Goal: Check status: Check status

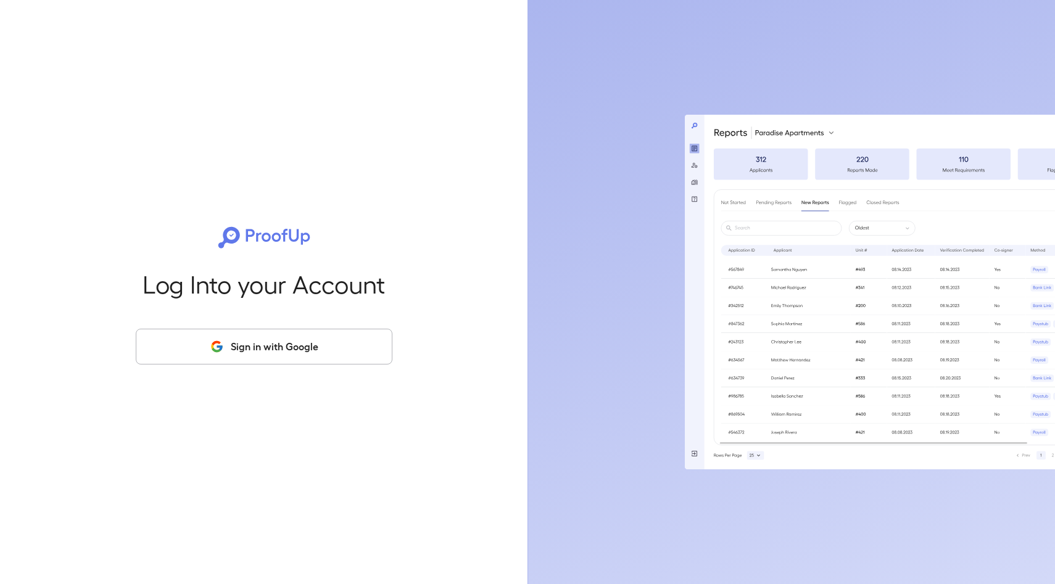
click at [358, 358] on button "Sign in with Google" at bounding box center [264, 347] width 257 height 36
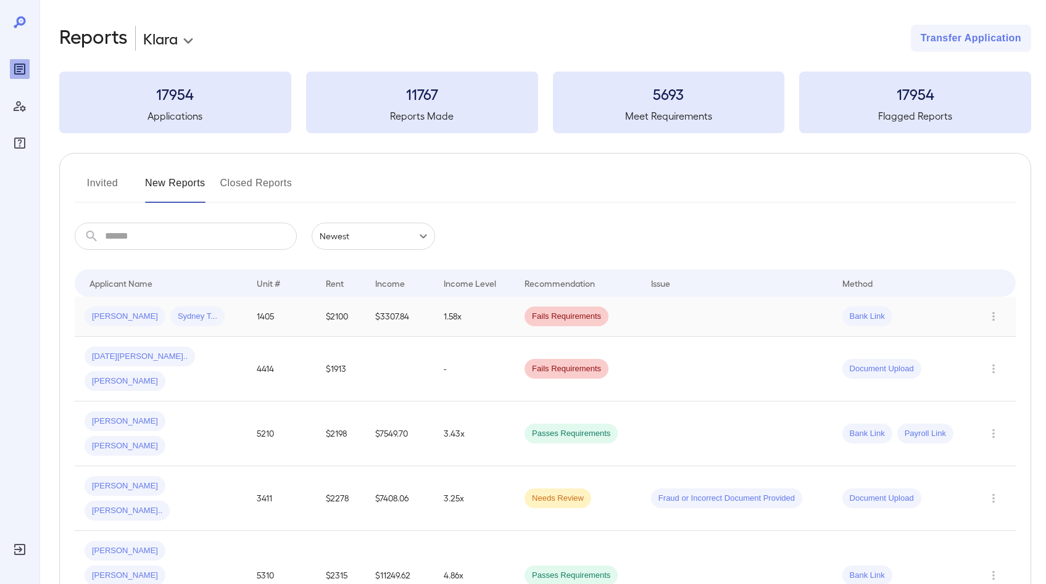
click at [246, 318] on td "[PERSON_NAME] Sydney T..." at bounding box center [161, 317] width 172 height 40
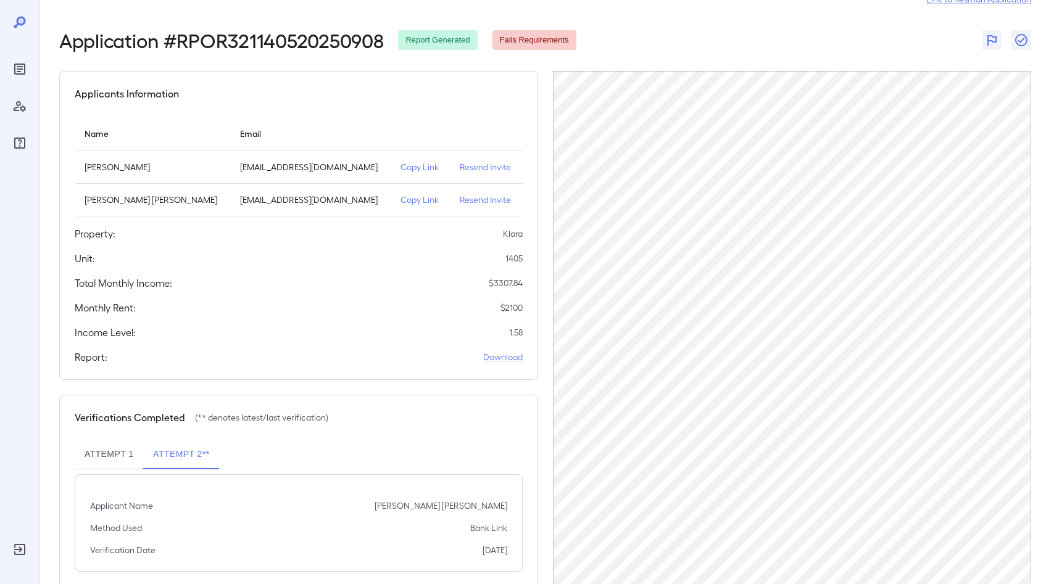
scroll to position [68, 0]
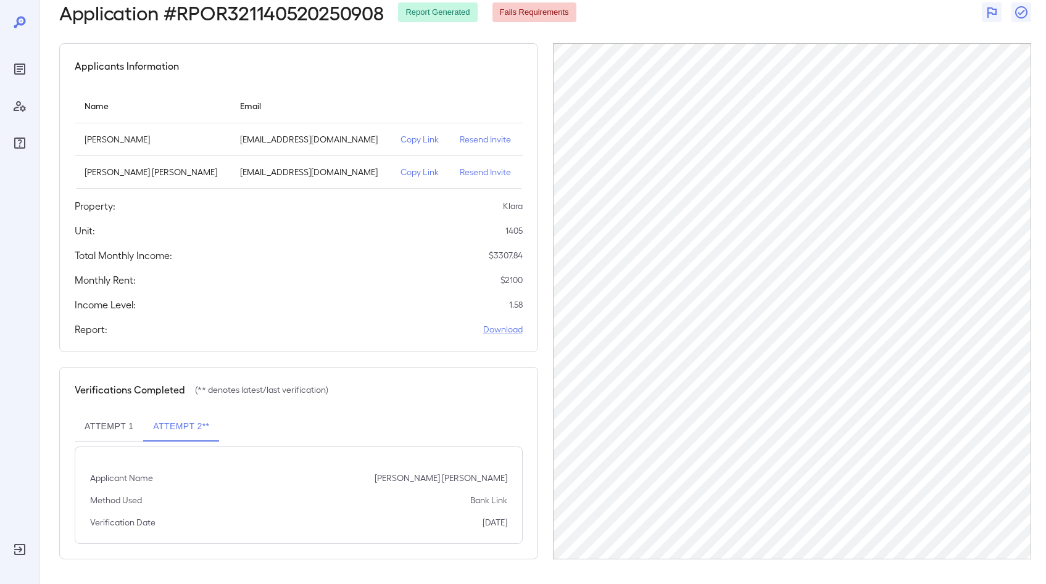
click at [107, 439] on button "Attempt 1" at bounding box center [109, 427] width 68 height 30
click at [119, 428] on button "Attempt 1" at bounding box center [109, 427] width 68 height 30
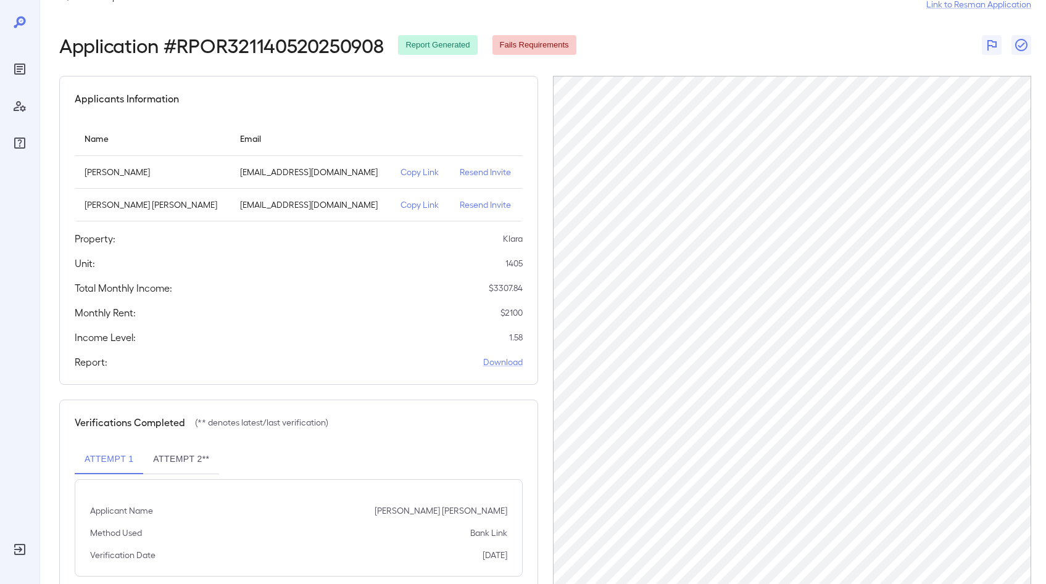
scroll to position [0, 0]
